Goal: Task Accomplishment & Management: Complete application form

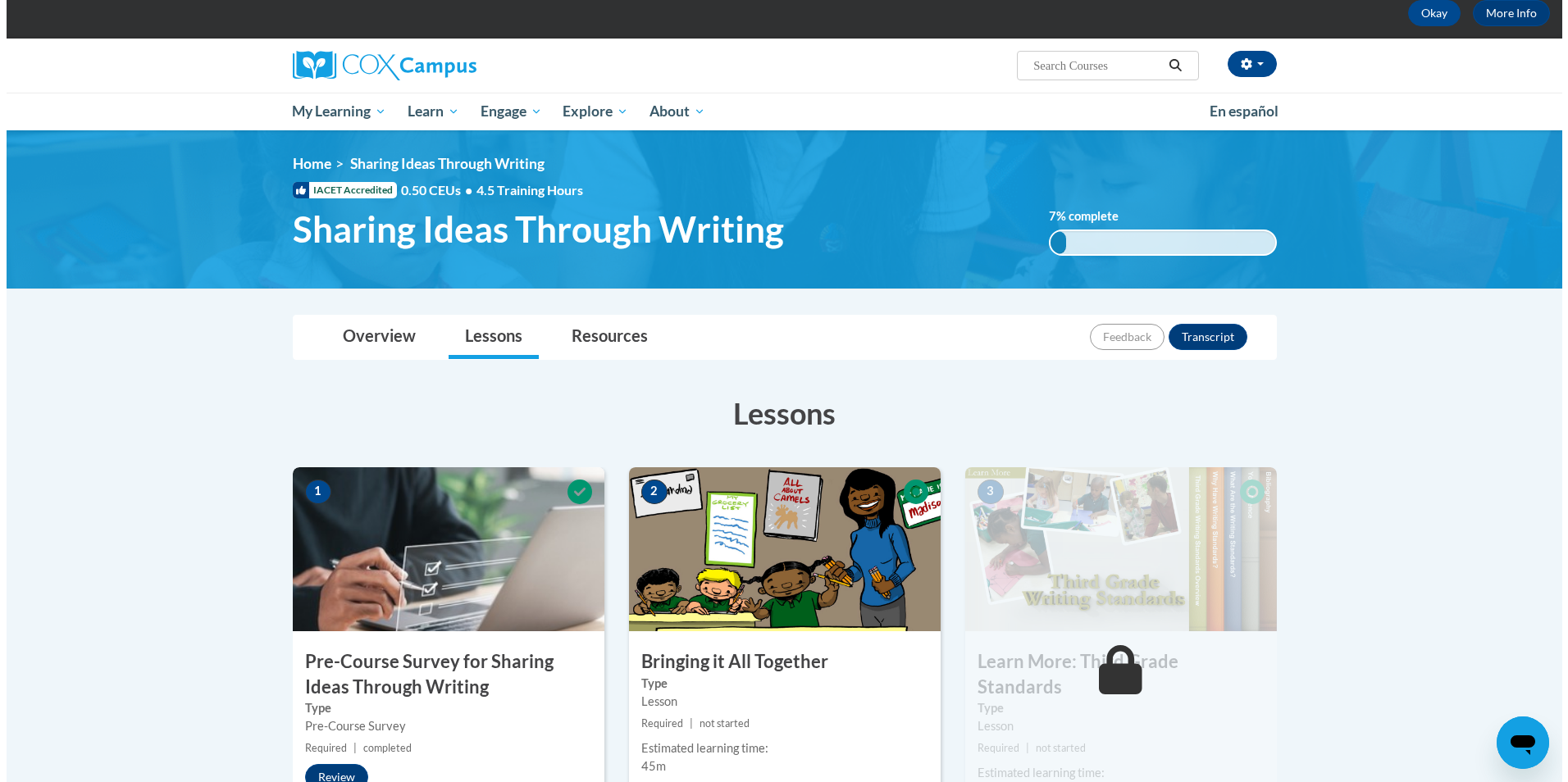
scroll to position [328, 0]
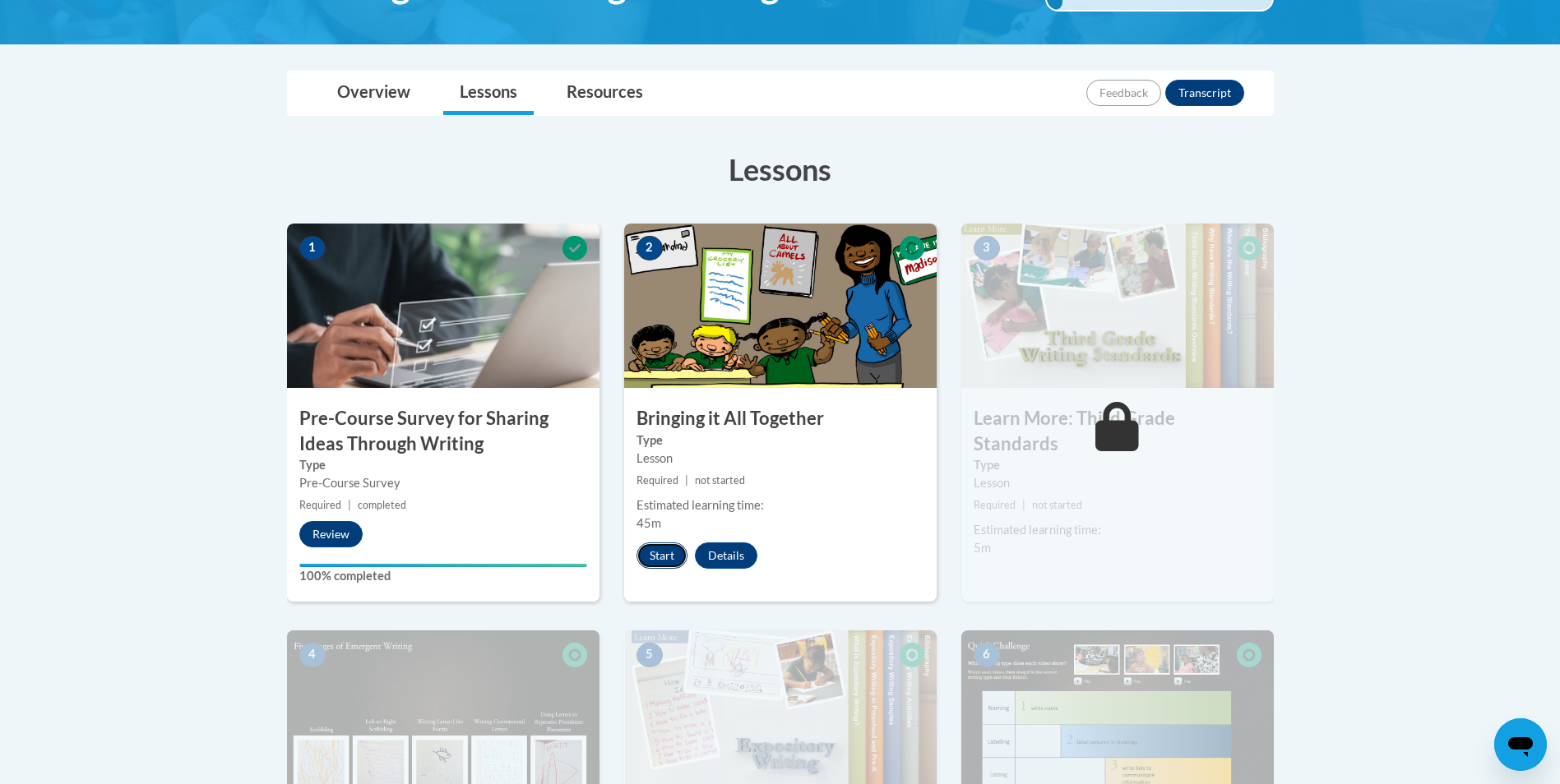
click at [665, 558] on button "Start" at bounding box center [662, 555] width 51 height 26
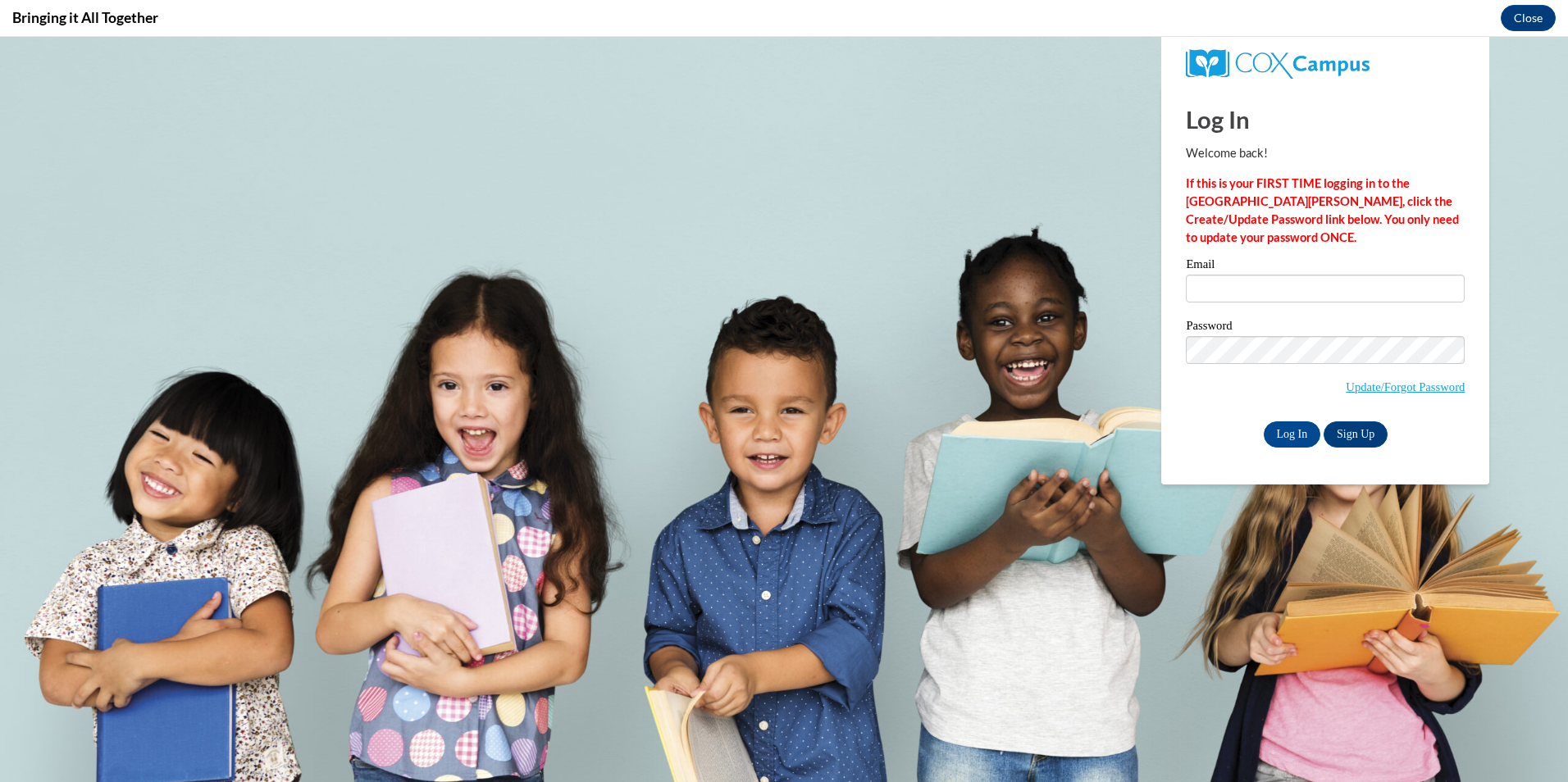
scroll to position [0, 0]
click at [1219, 295] on input "Email" at bounding box center [1325, 288] width 279 height 28
type input "white.kim49@icloud.com"
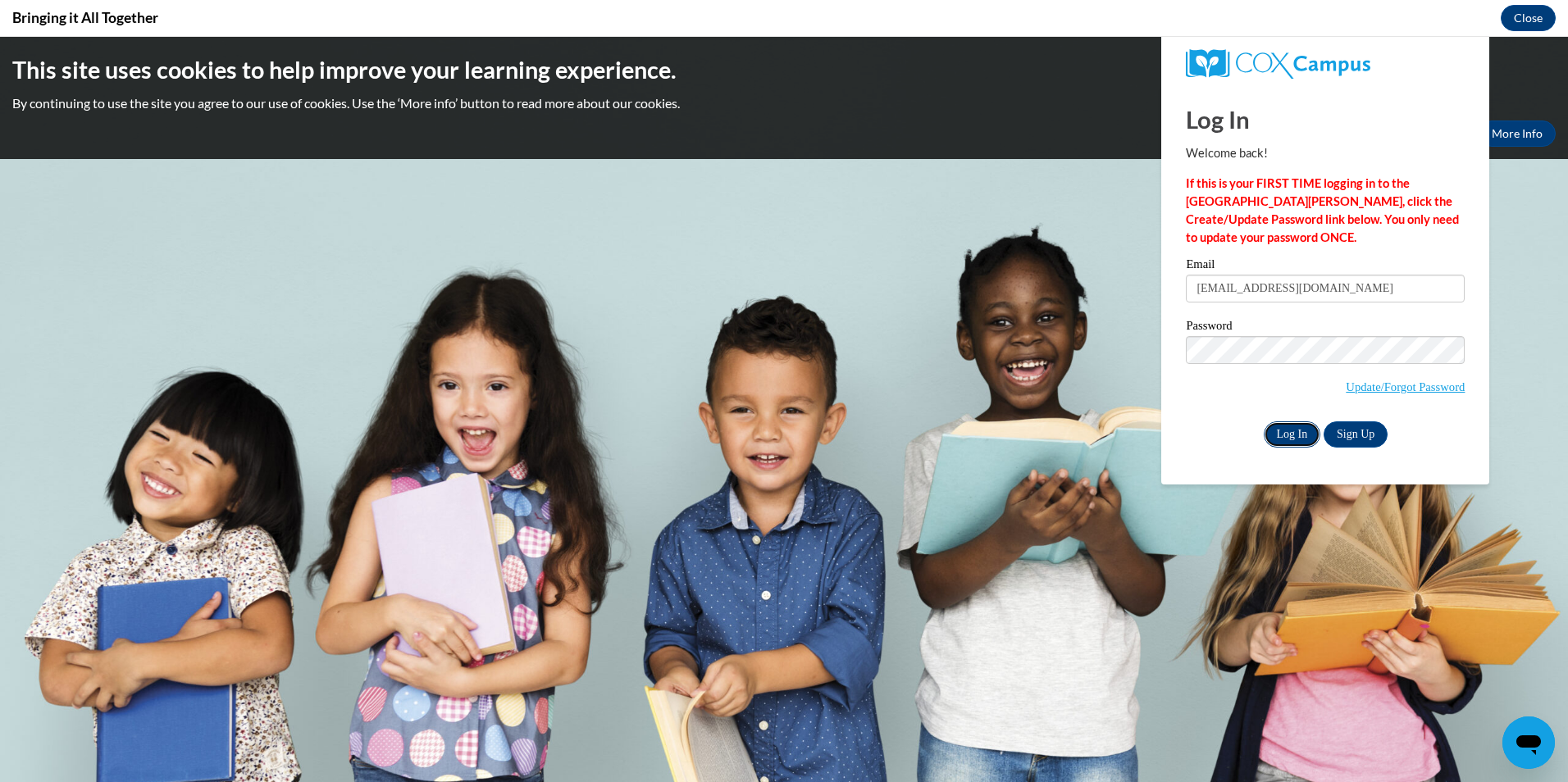
click at [1288, 433] on input "Log In" at bounding box center [1292, 434] width 57 height 26
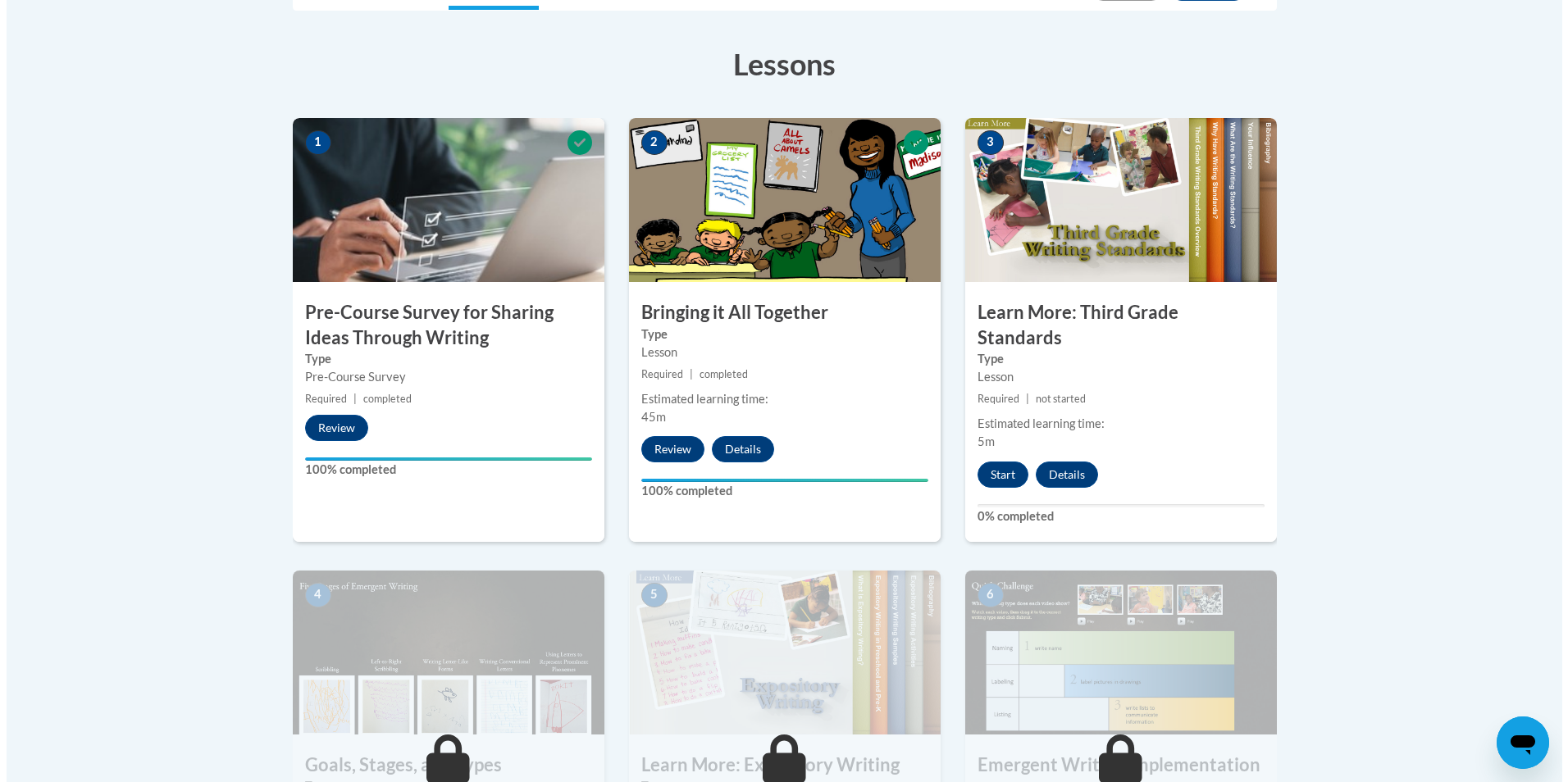
scroll to position [328, 0]
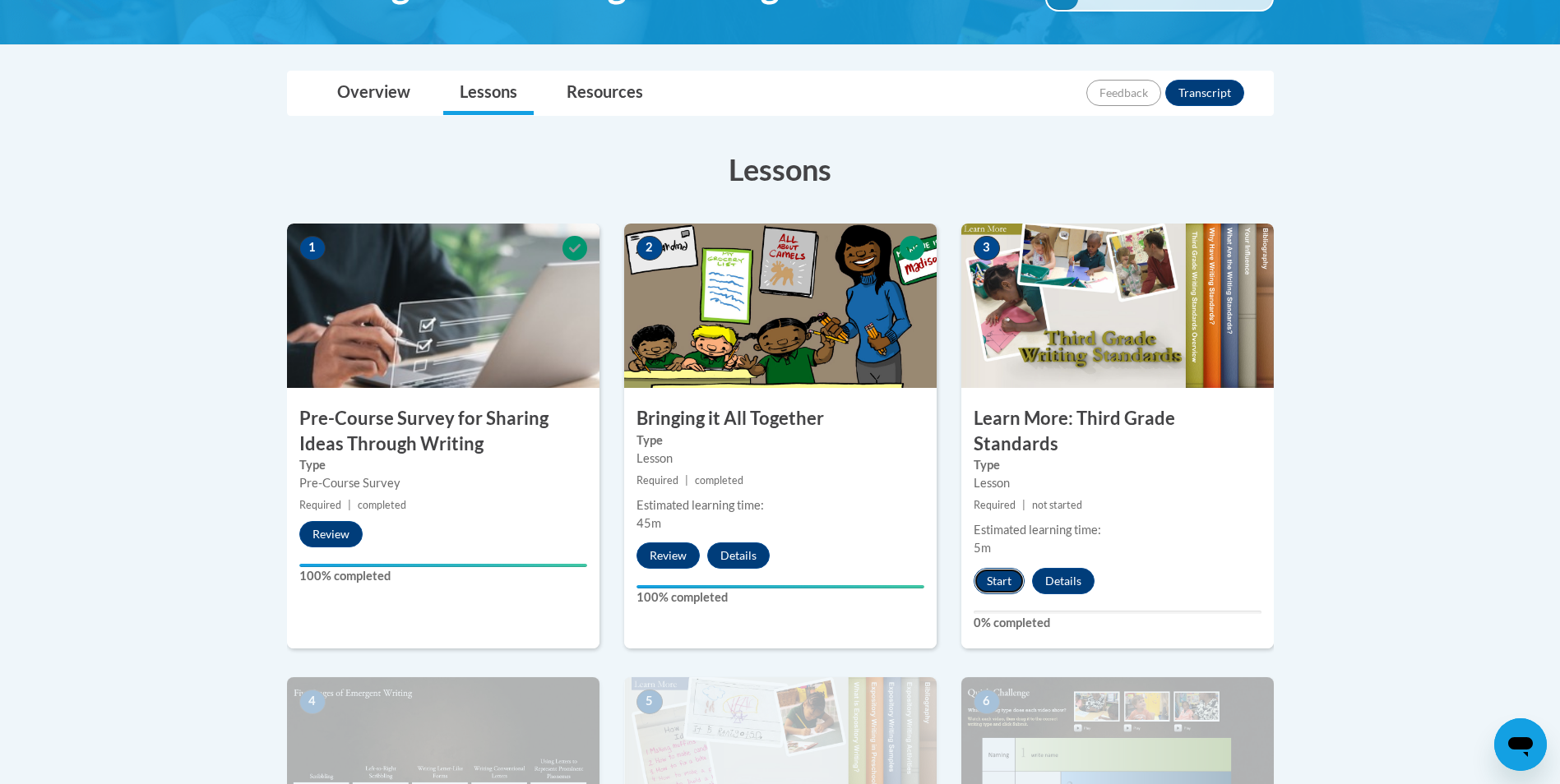
click at [1001, 568] on button "Start" at bounding box center [998, 581] width 51 height 26
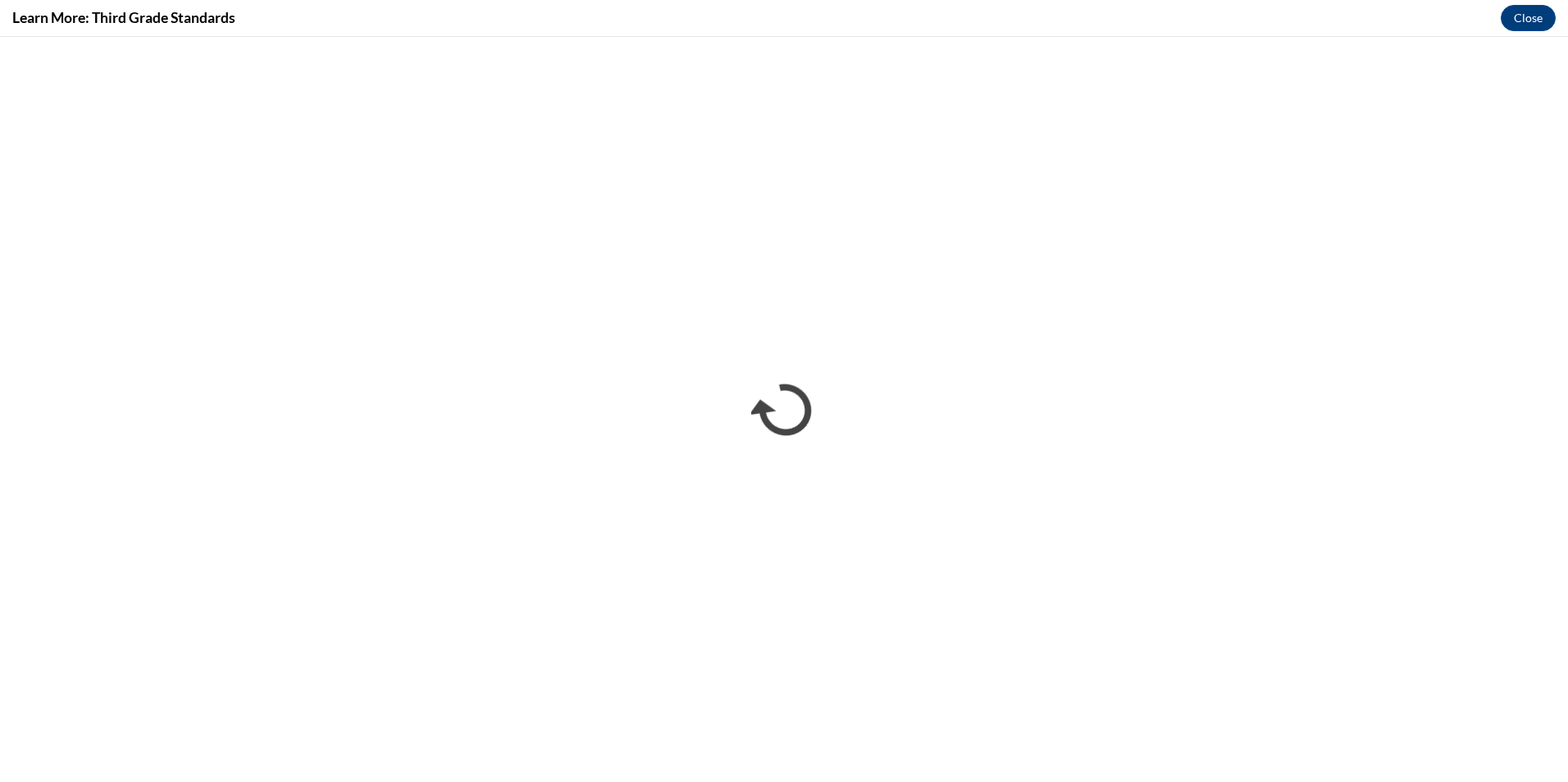
scroll to position [0, 0]
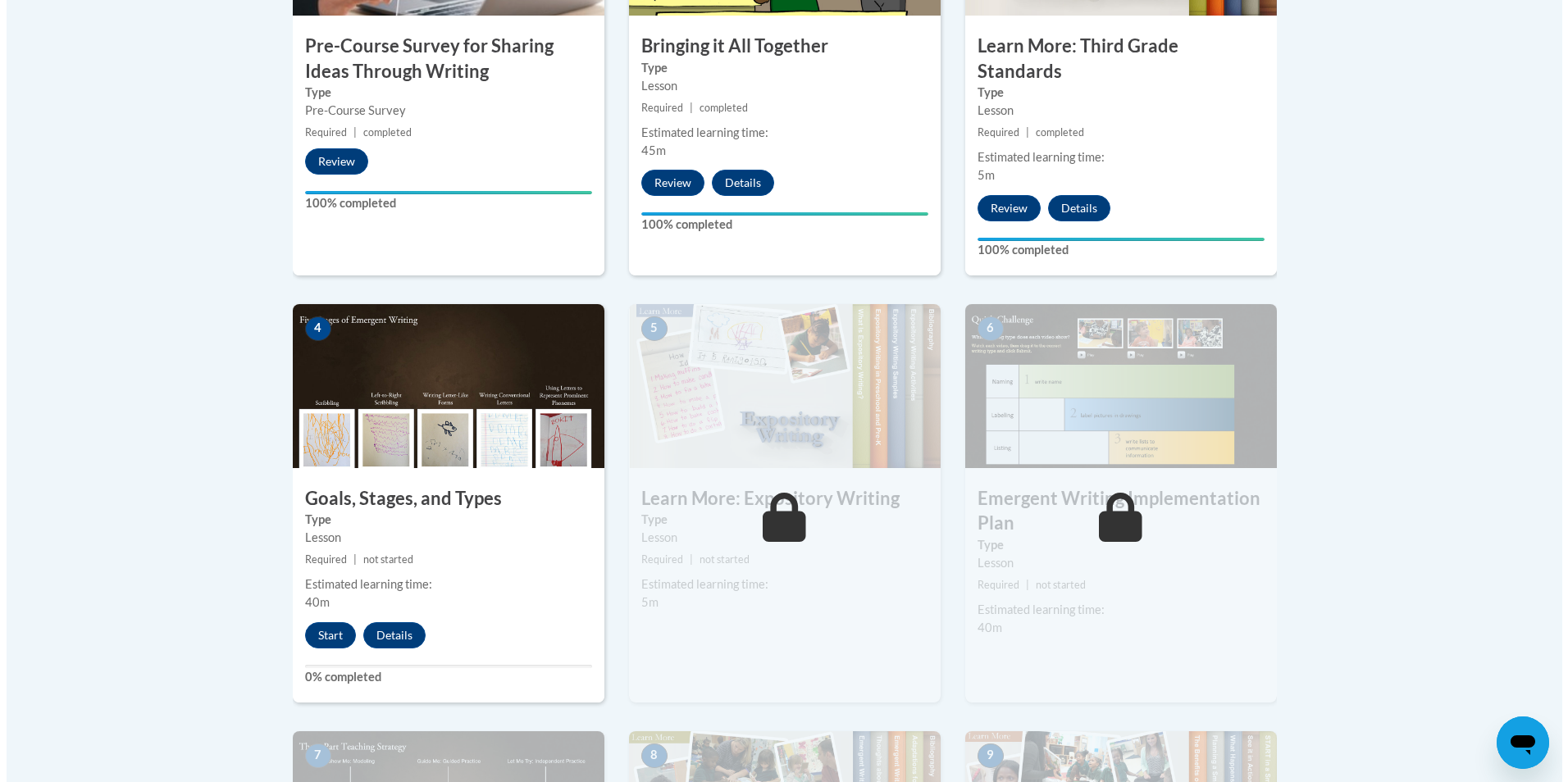
scroll to position [738, 0]
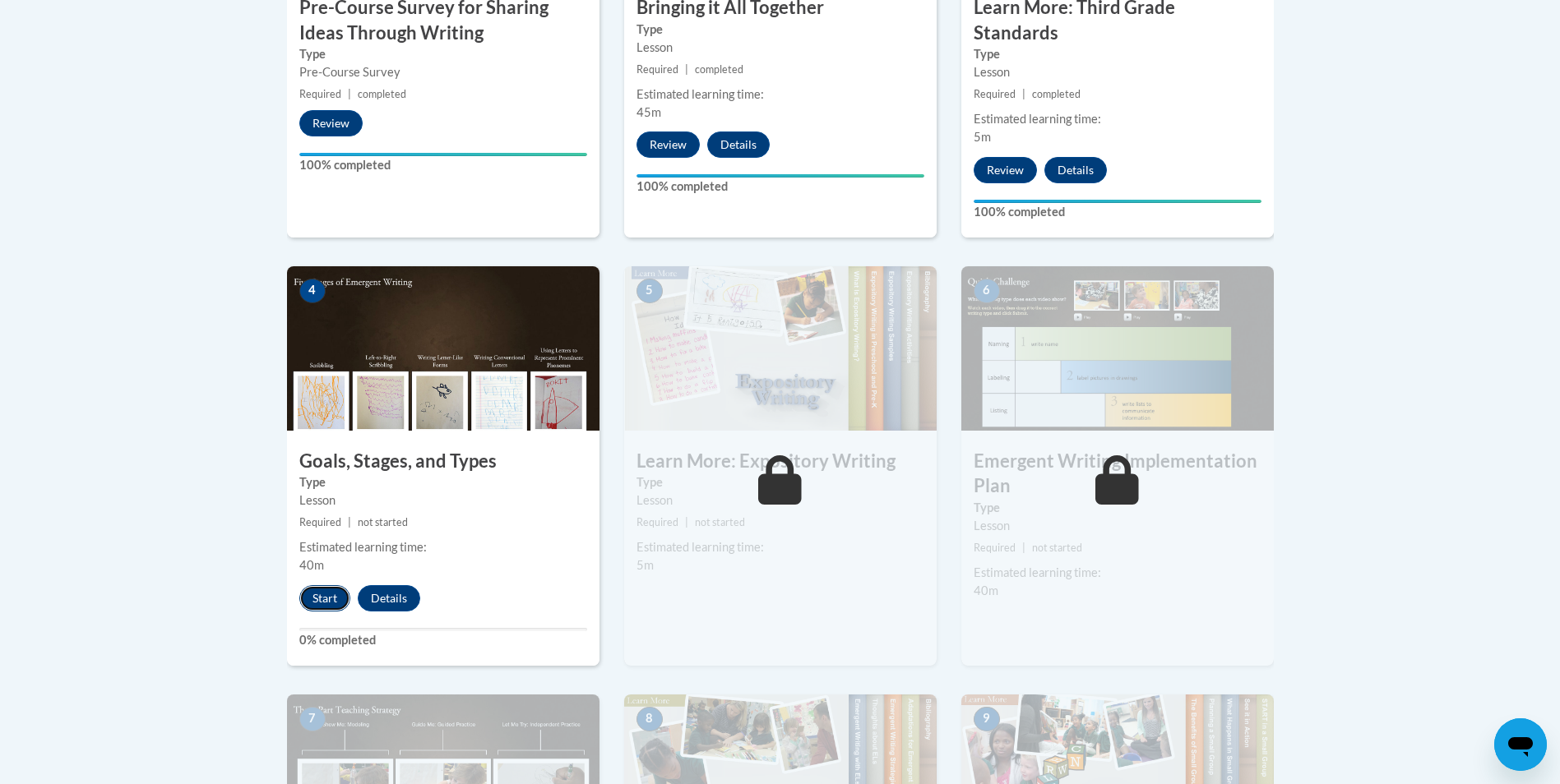
click at [303, 586] on button "Start" at bounding box center [324, 598] width 51 height 26
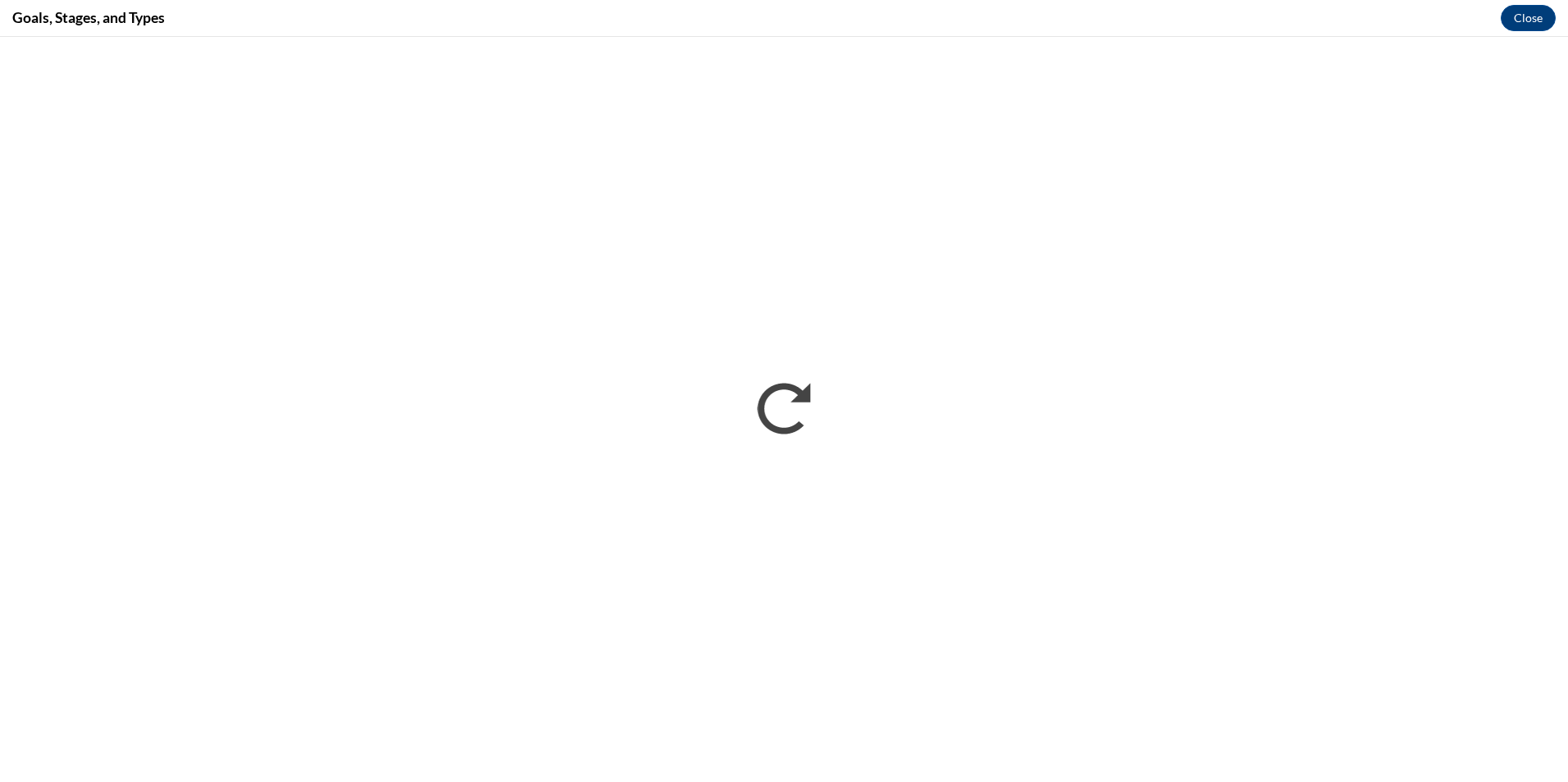
scroll to position [0, 0]
